Goal: Task Accomplishment & Management: Use online tool/utility

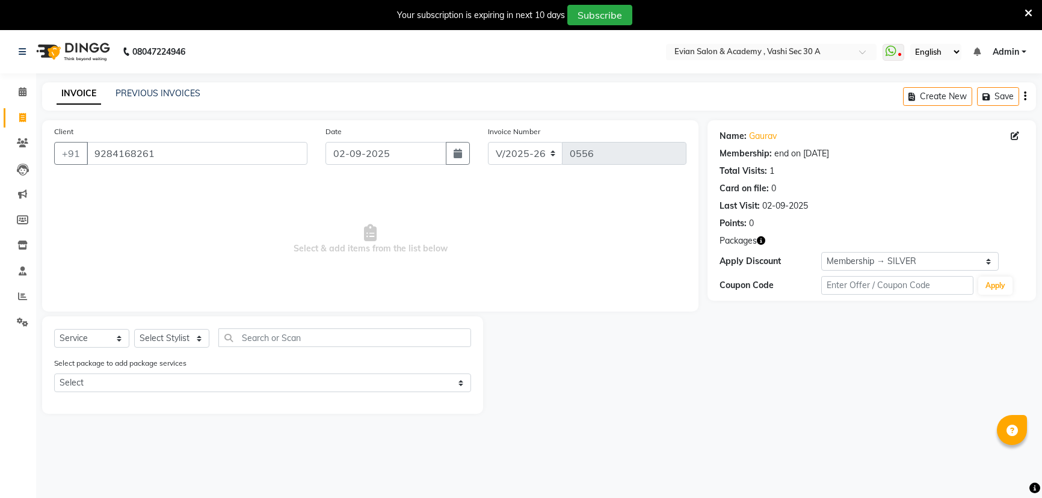
select select "4961"
select select "service"
select select "2: Object"
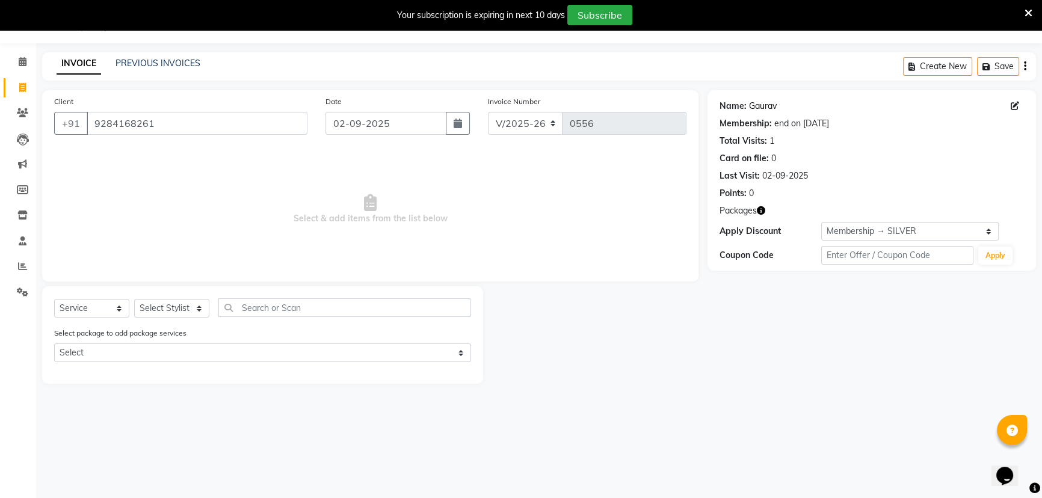
click at [770, 106] on link "Gaurav" at bounding box center [763, 106] width 28 height 13
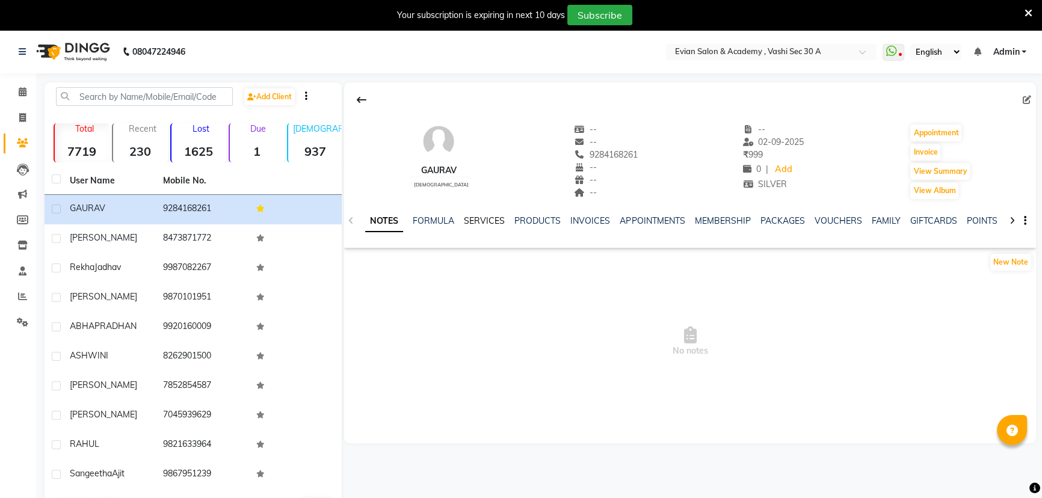
click at [487, 221] on link "SERVICES" at bounding box center [484, 220] width 41 height 11
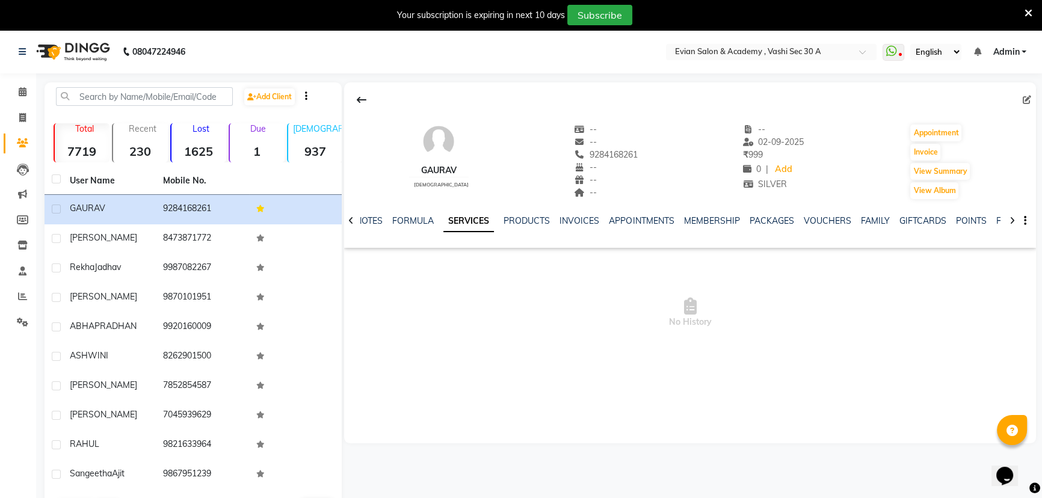
click at [508, 283] on span "No History" at bounding box center [690, 313] width 692 height 120
